Goal: Transaction & Acquisition: Book appointment/travel/reservation

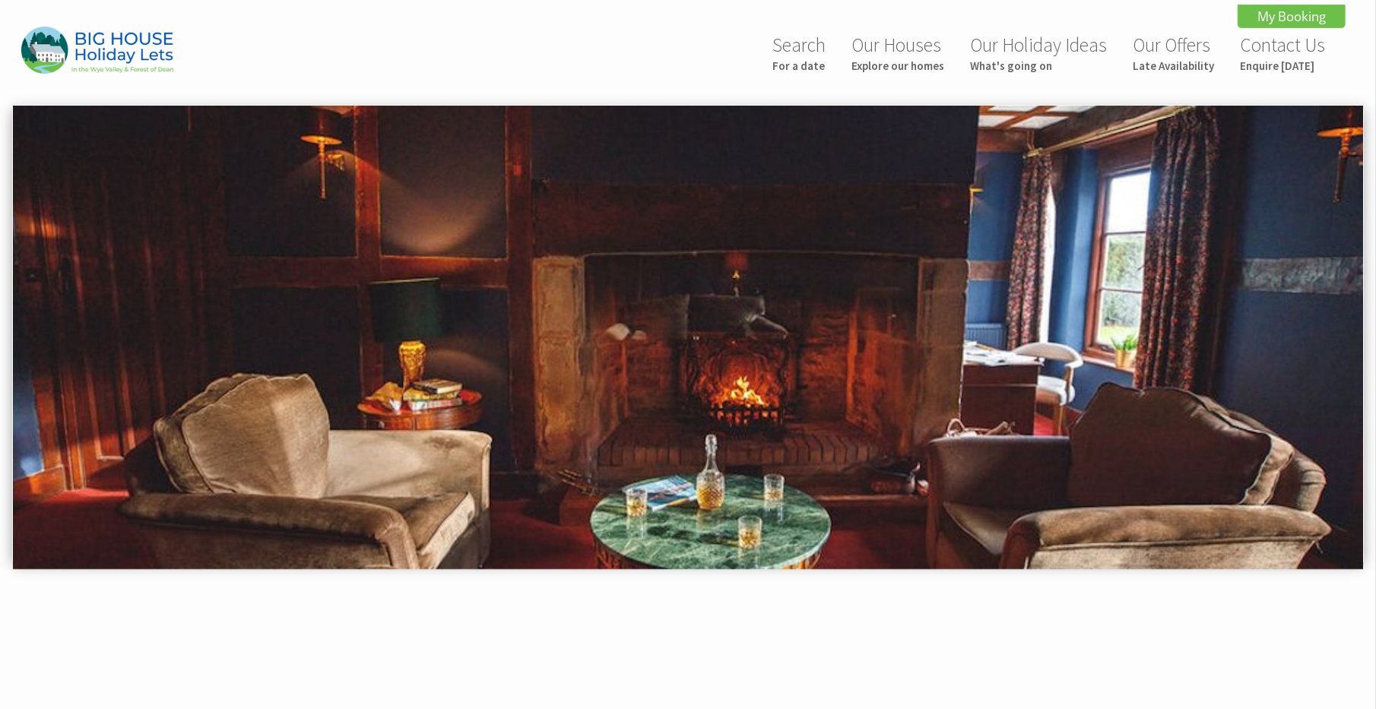
click at [899, 58] on link "Our Houses Explore our homes" at bounding box center [897, 53] width 93 height 40
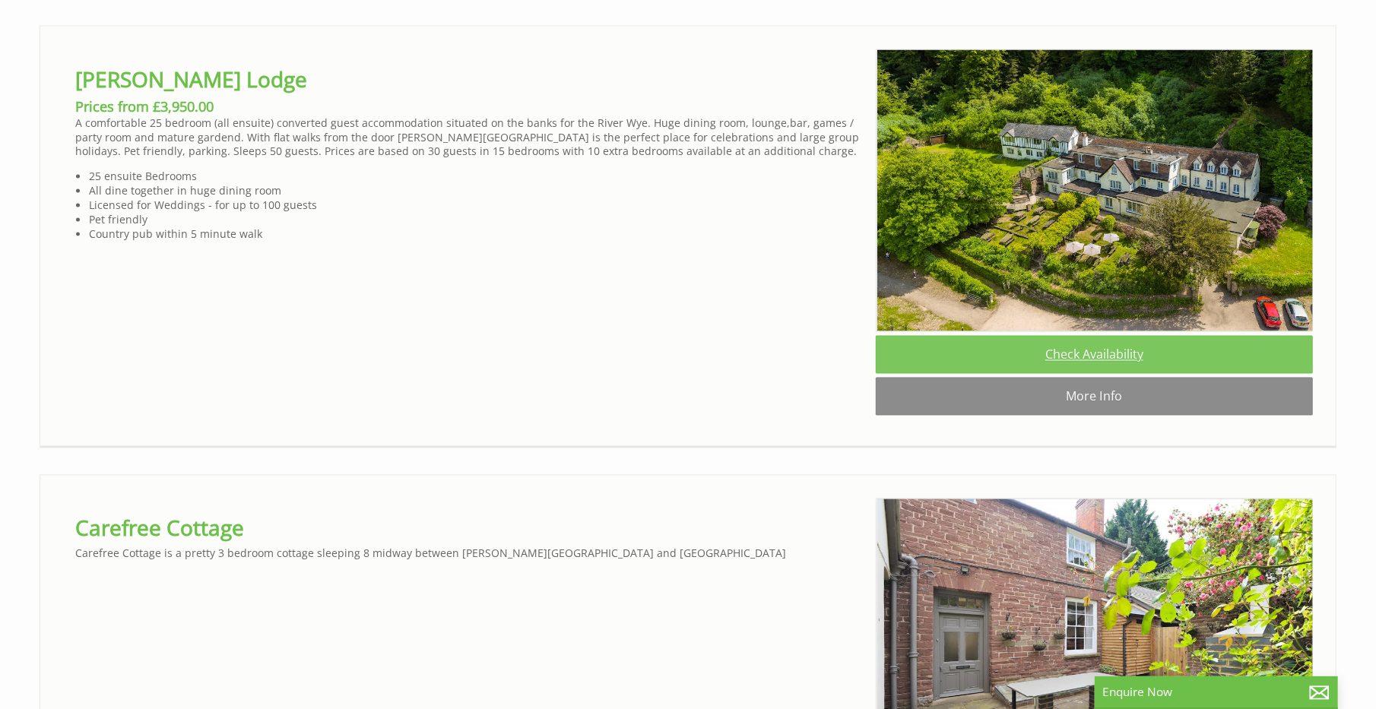
scroll to position [0, 14]
click at [1114, 374] on link "Check Availability" at bounding box center [1094, 355] width 437 height 38
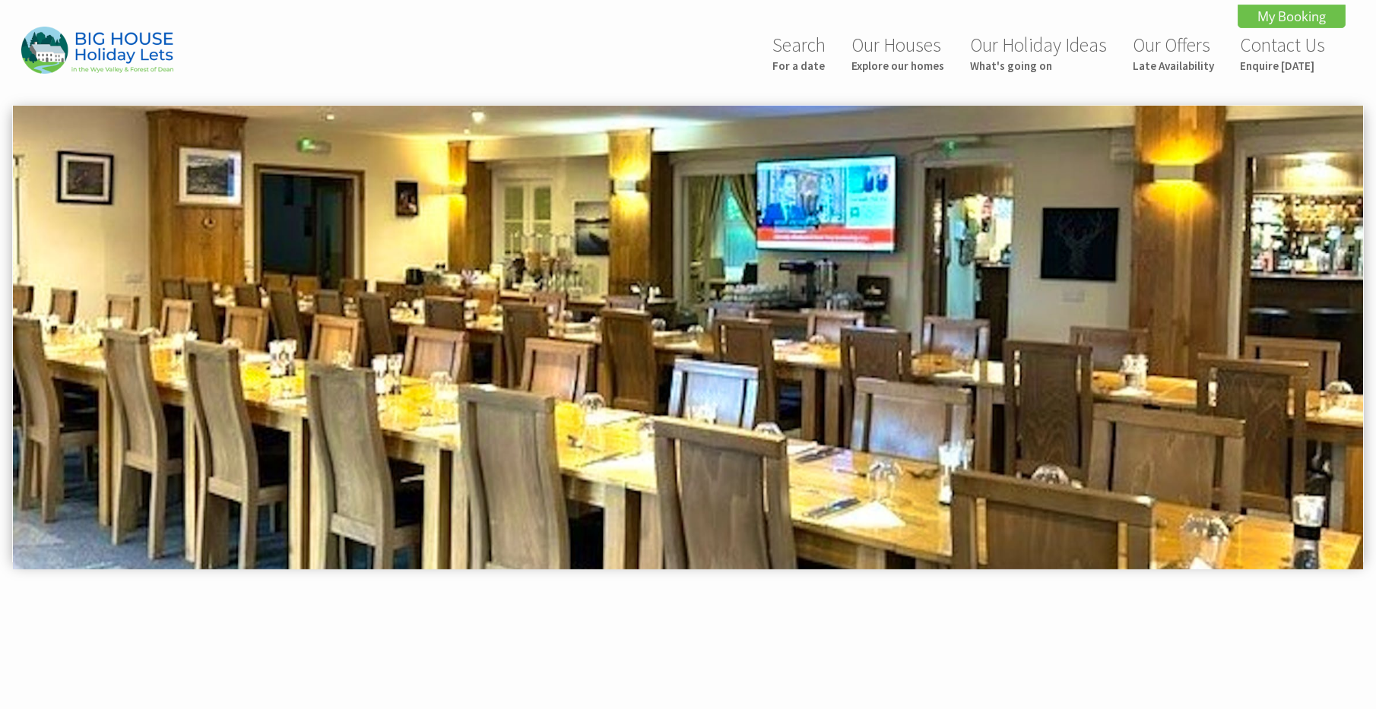
scroll to position [565, 0]
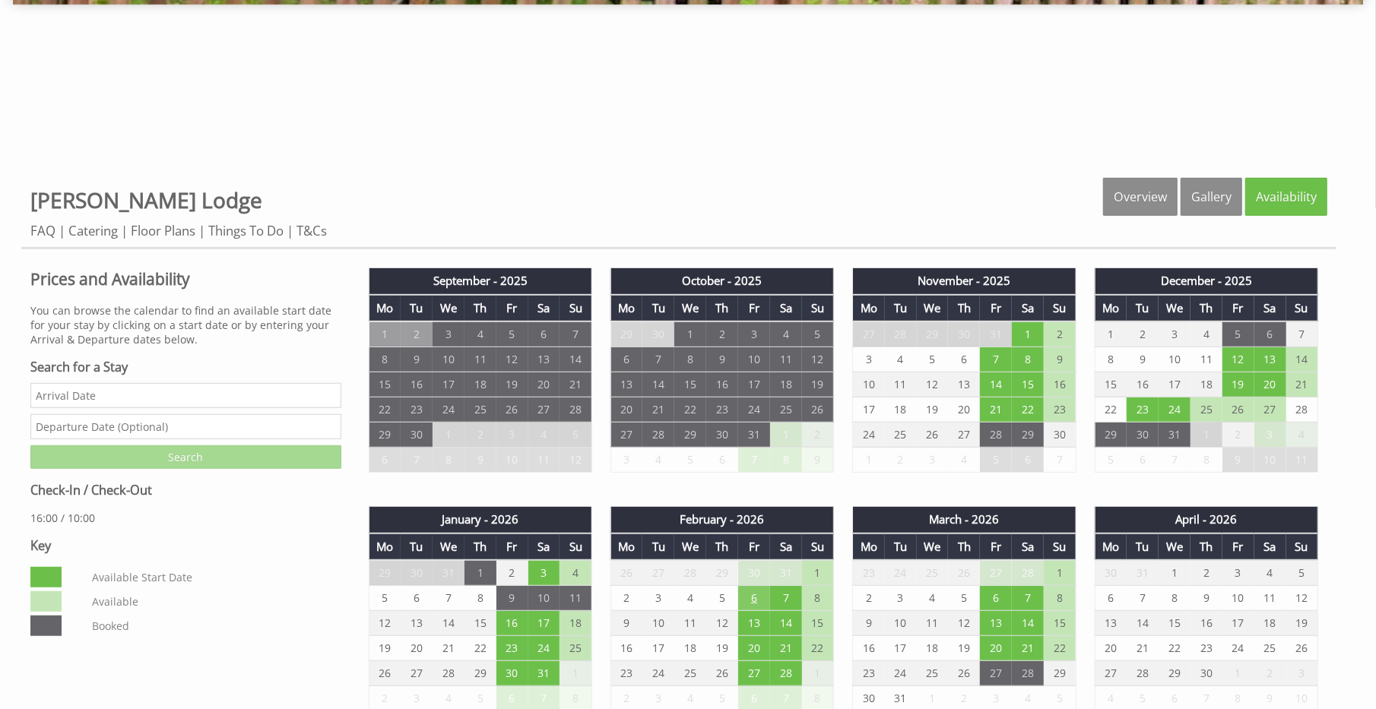
click at [752, 592] on td "6" at bounding box center [754, 598] width 32 height 25
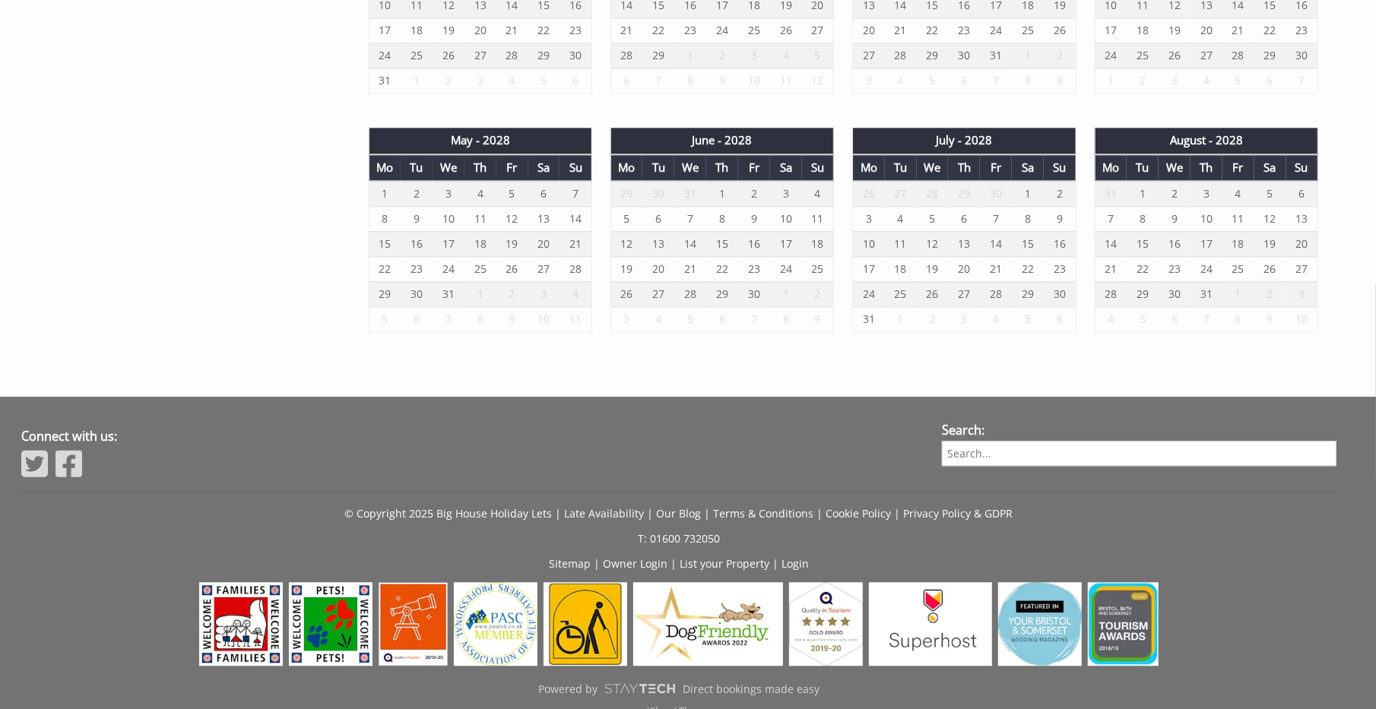
scroll to position [2632, 0]
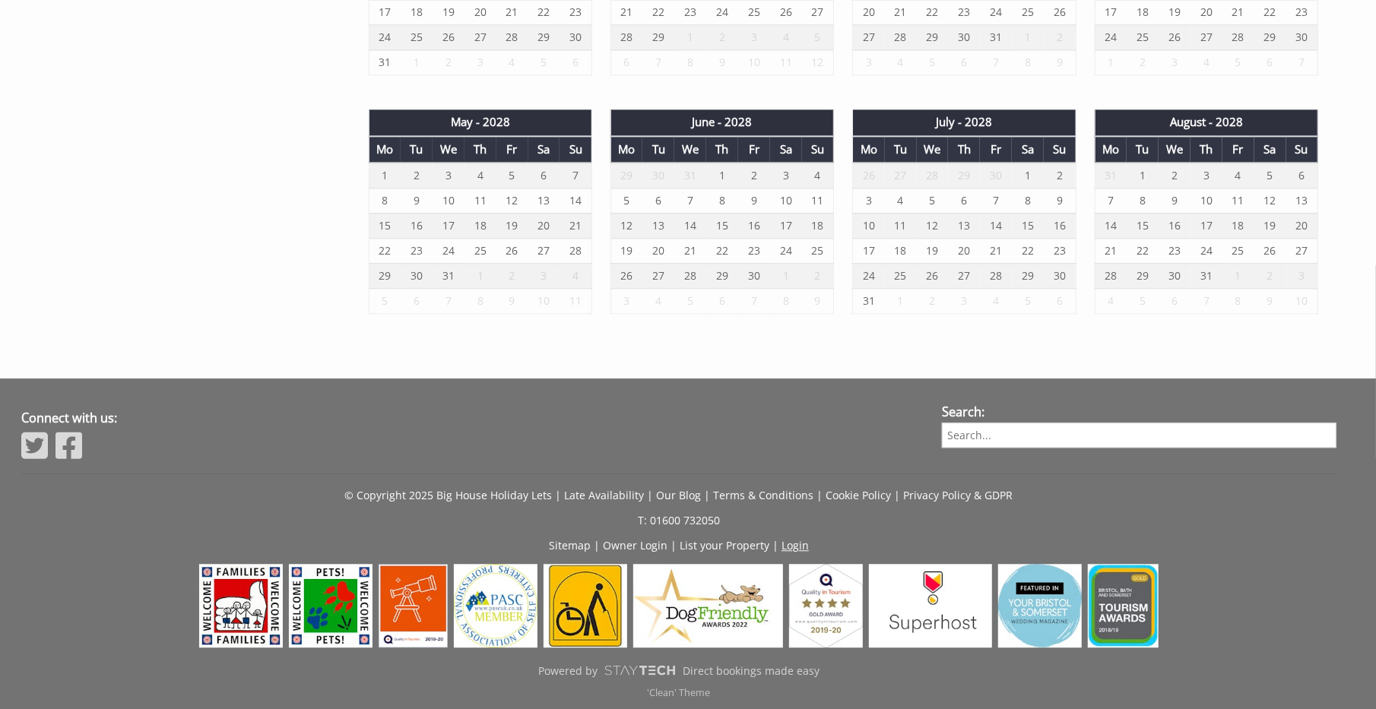
click at [799, 541] on link "Login" at bounding box center [794, 545] width 27 height 14
